Goal: Navigation & Orientation: Find specific page/section

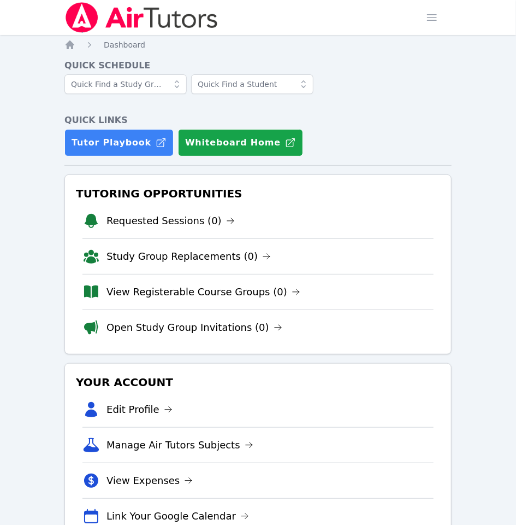
drag, startPoint x: 3, startPoint y: 74, endPoint x: 10, endPoint y: 74, distance: 7.1
